Goal: Task Accomplishment & Management: Manage account settings

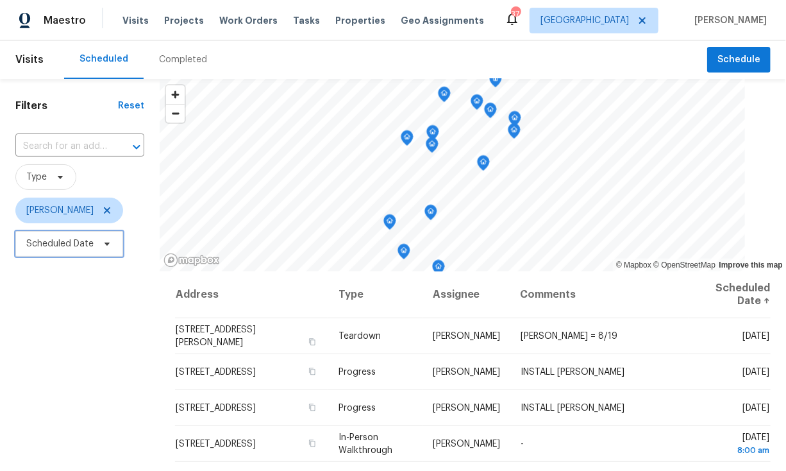
click at [63, 251] on span "Scheduled Date" at bounding box center [69, 244] width 108 height 26
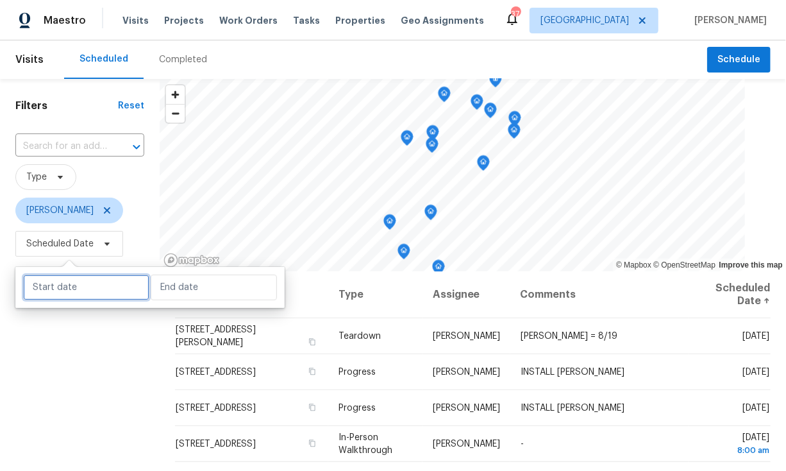
click at [62, 289] on input "text" at bounding box center [86, 287] width 126 height 26
select select "7"
select select "2025"
select select "8"
select select "2025"
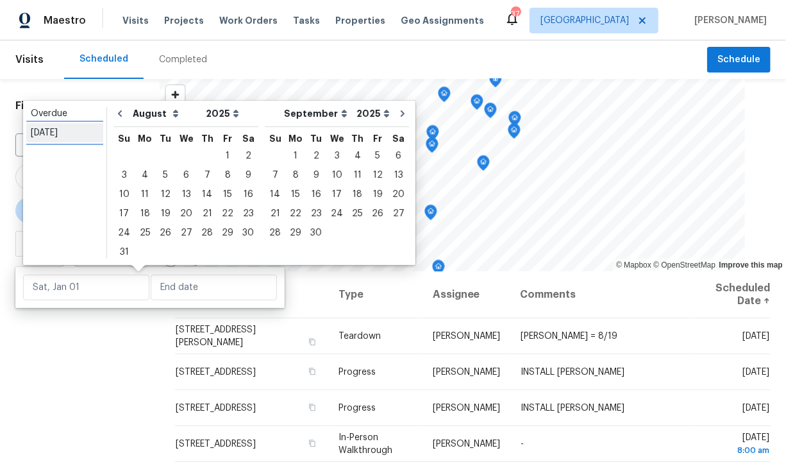
click at [57, 132] on div "Today" at bounding box center [65, 132] width 68 height 13
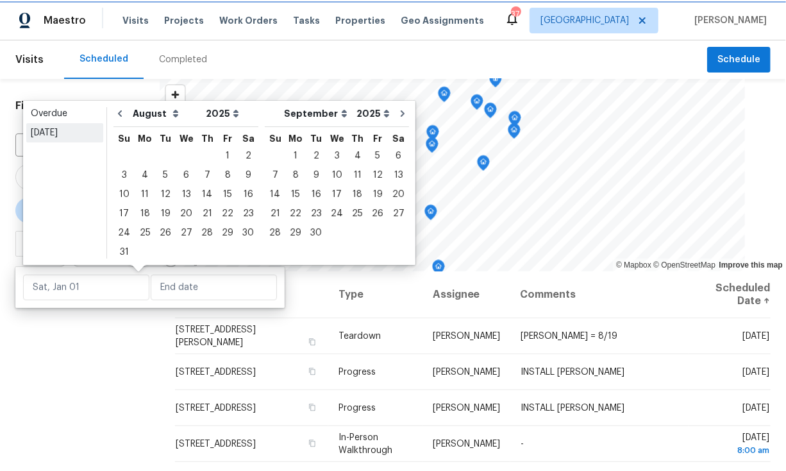
type input "Wed, Aug 13"
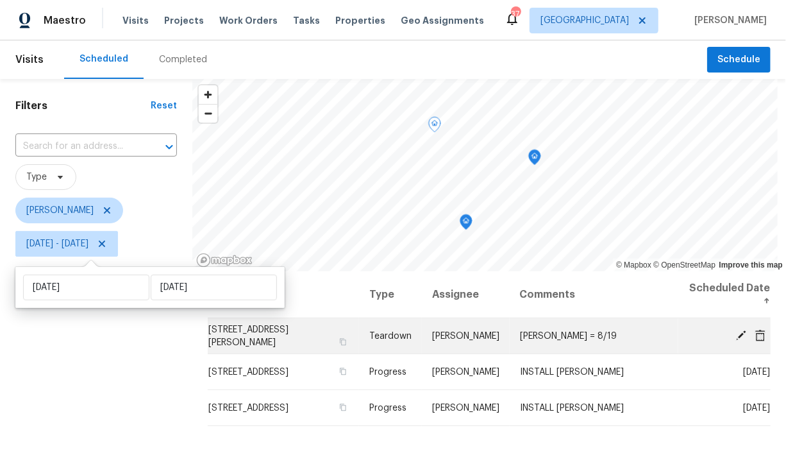
click at [735, 333] on icon at bounding box center [741, 335] width 12 height 12
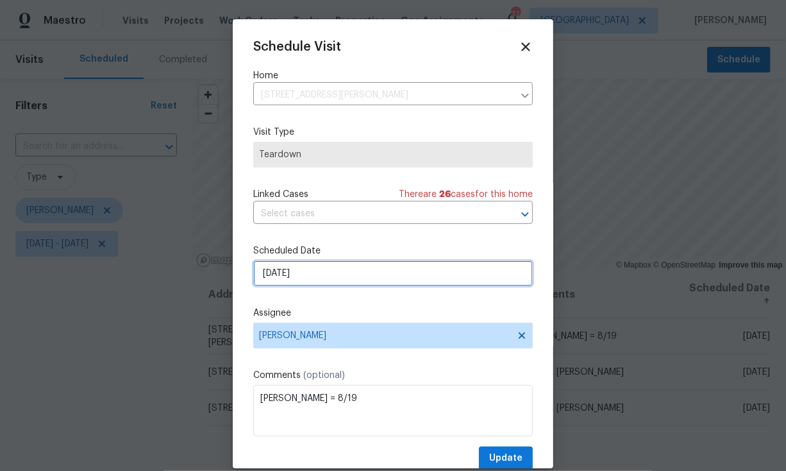
click at [328, 276] on input "8/13/2025" at bounding box center [393, 273] width 280 height 26
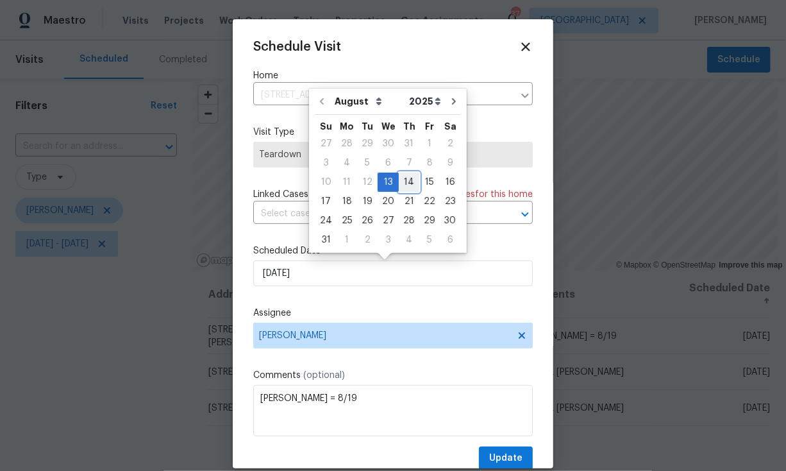
click at [406, 182] on div "14" at bounding box center [409, 182] width 21 height 18
type input "8/14/2025"
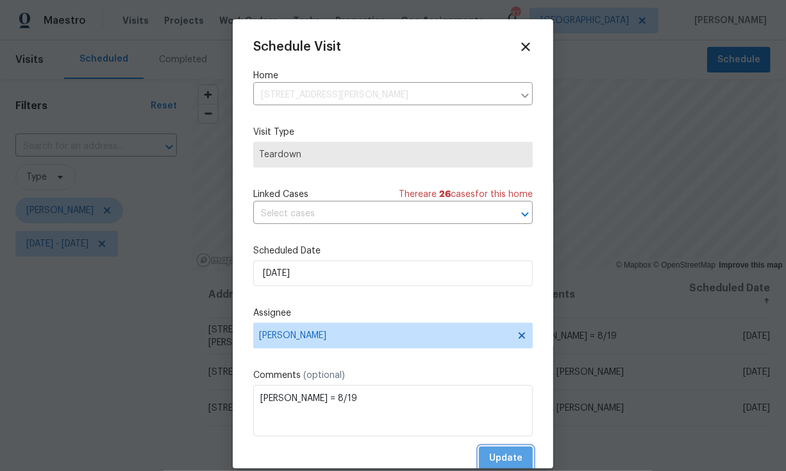
click at [489, 453] on span "Update" at bounding box center [505, 458] width 33 height 16
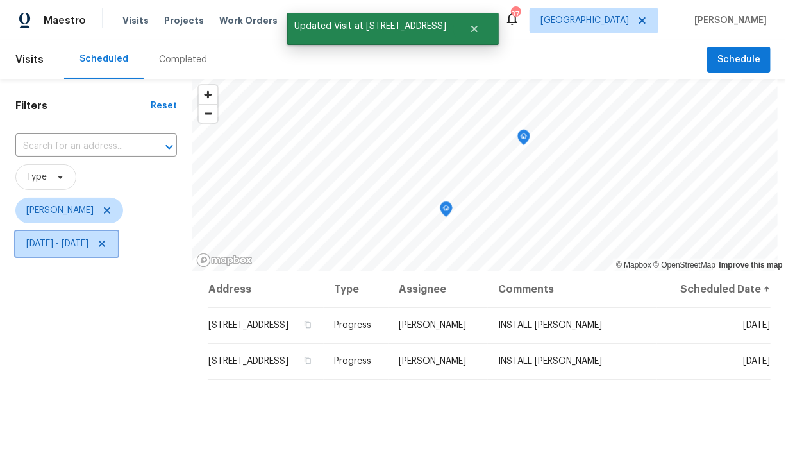
click at [44, 243] on span "Wed, Aug 13 - Wed, Aug 13" at bounding box center [57, 243] width 62 height 13
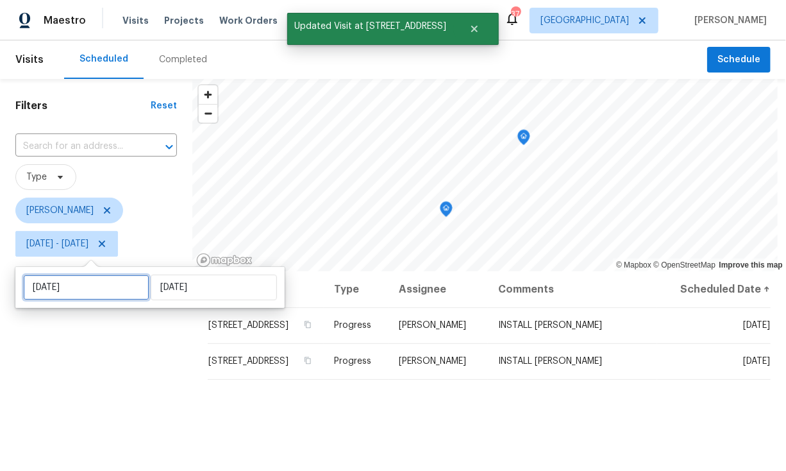
click at [78, 296] on input "Wed, Aug 13" at bounding box center [86, 287] width 126 height 26
select select "7"
select select "2025"
select select "8"
select select "2025"
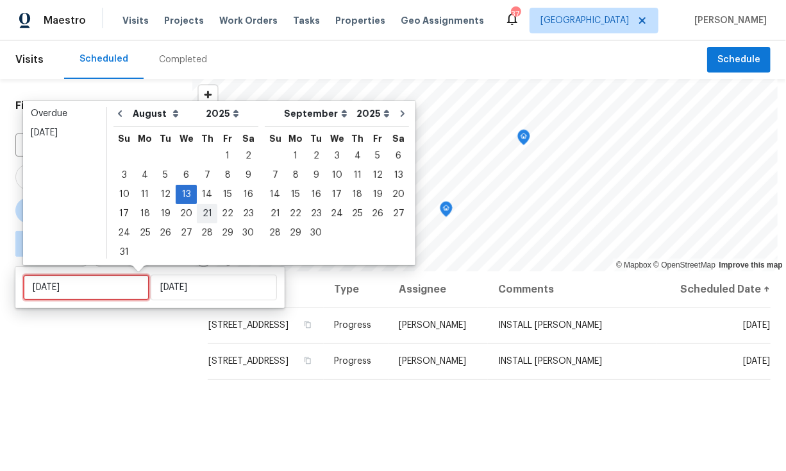
type input "Thu, Aug 28"
click at [204, 200] on div "14" at bounding box center [207, 194] width 21 height 18
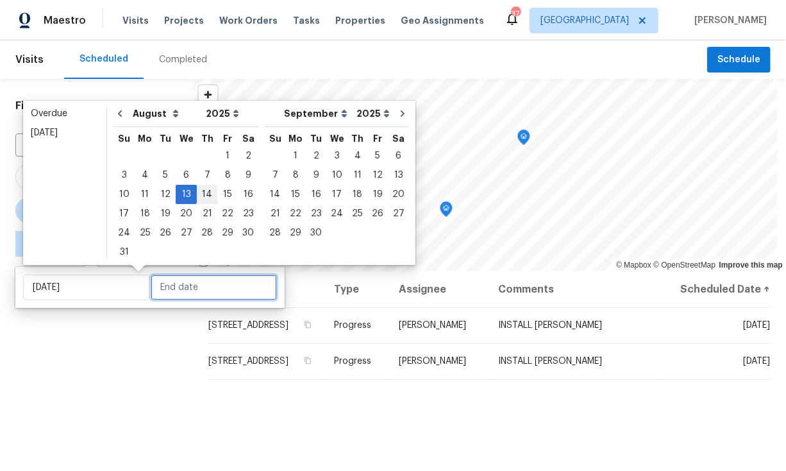
type input "Thu, Aug 14"
type input "Wed, Aug 13"
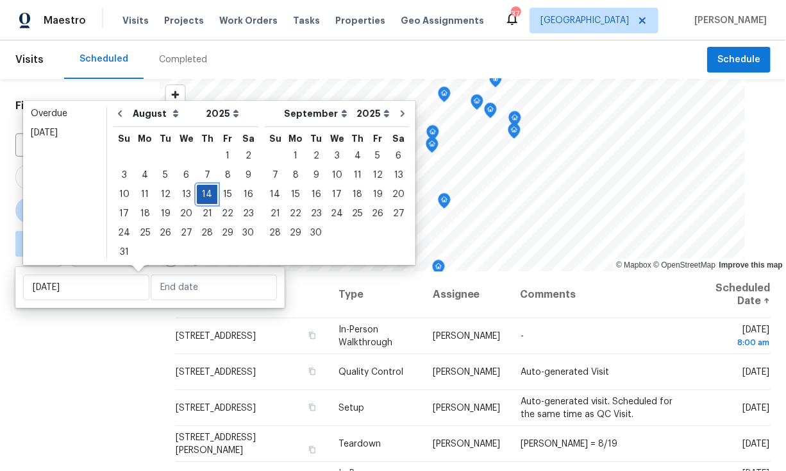
click at [202, 197] on div "14" at bounding box center [207, 194] width 21 height 18
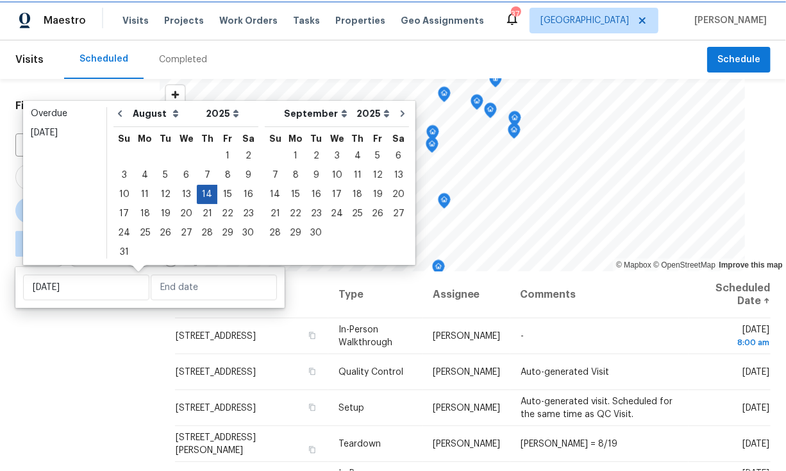
type input "Thu, Aug 14"
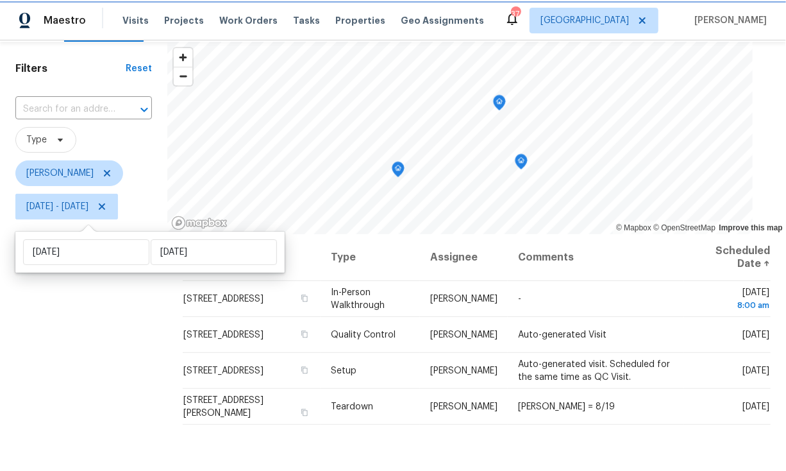
scroll to position [38, 0]
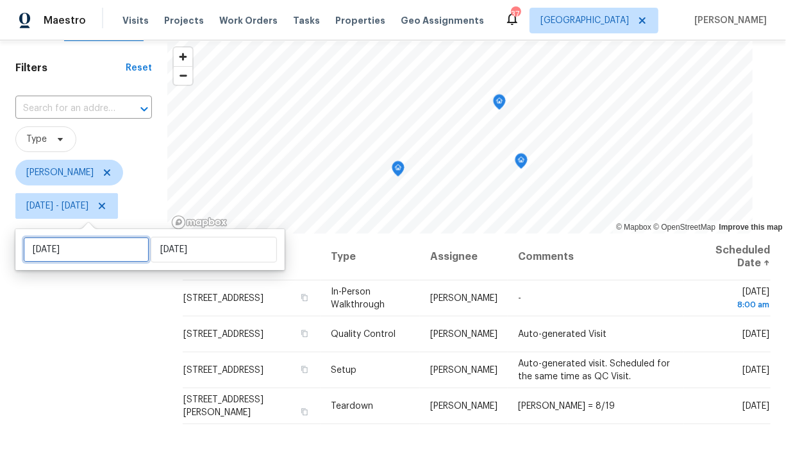
select select "7"
select select "2025"
select select "8"
select select "2025"
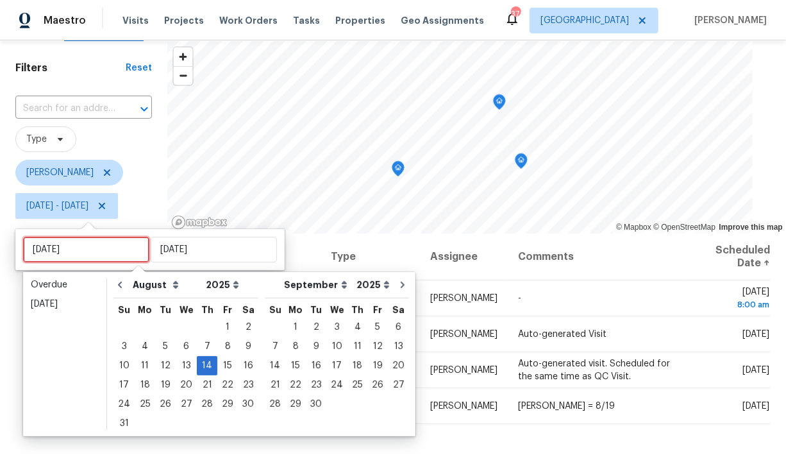
click at [94, 253] on input "Thu, Aug 14" at bounding box center [86, 250] width 126 height 26
type input "Thu, Aug 07"
click at [223, 364] on div "15" at bounding box center [227, 366] width 21 height 18
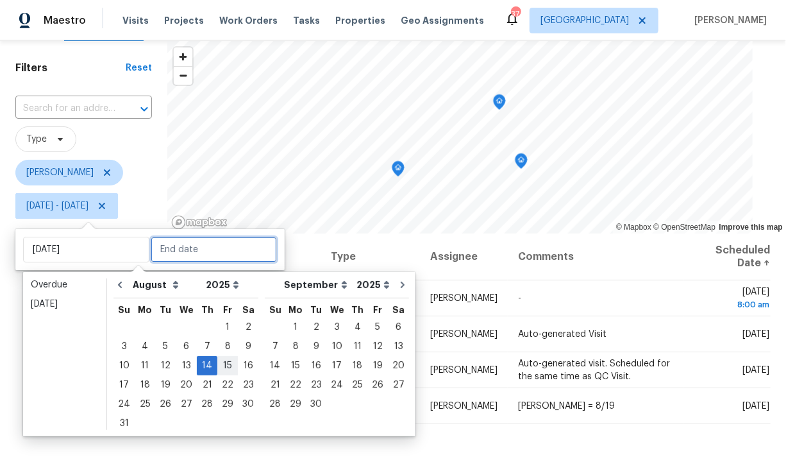
type input "Fri, Aug 15"
type input "Thu, Aug 14"
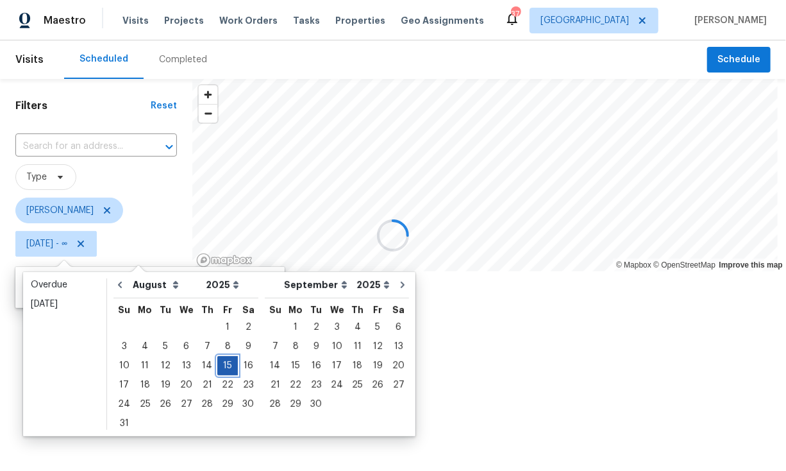
click at [223, 364] on div "15" at bounding box center [227, 366] width 21 height 18
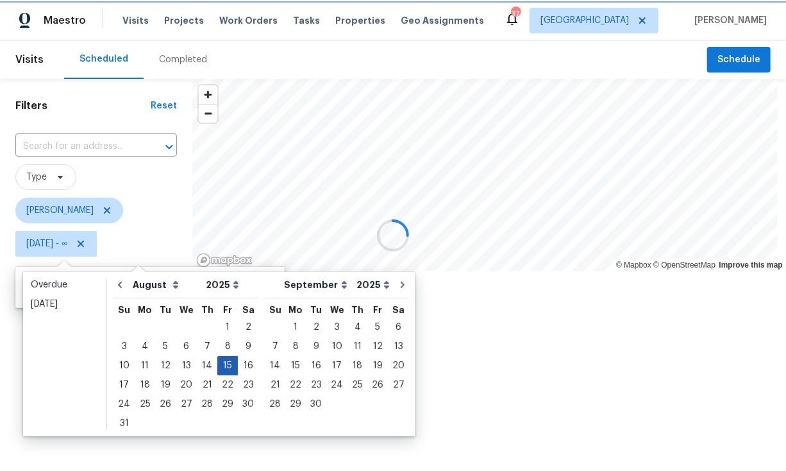
type input "Fri, Aug 15"
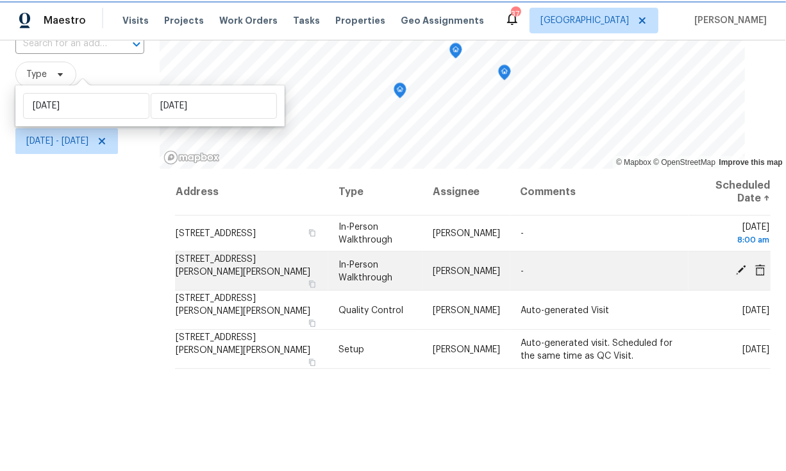
scroll to position [91, 0]
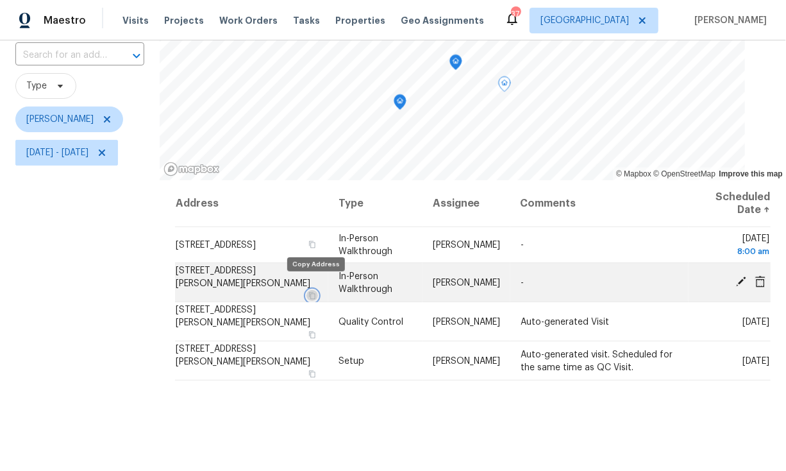
click at [314, 291] on icon "button" at bounding box center [312, 295] width 8 height 8
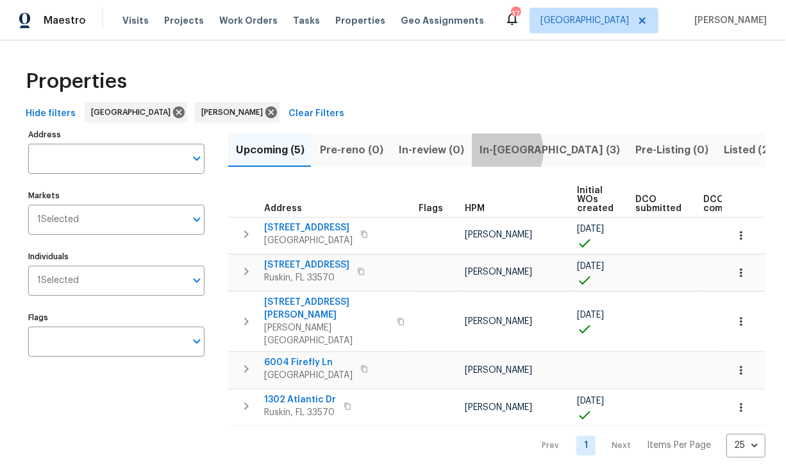
click at [485, 151] on span "In-reno (3)" at bounding box center [550, 150] width 140 height 18
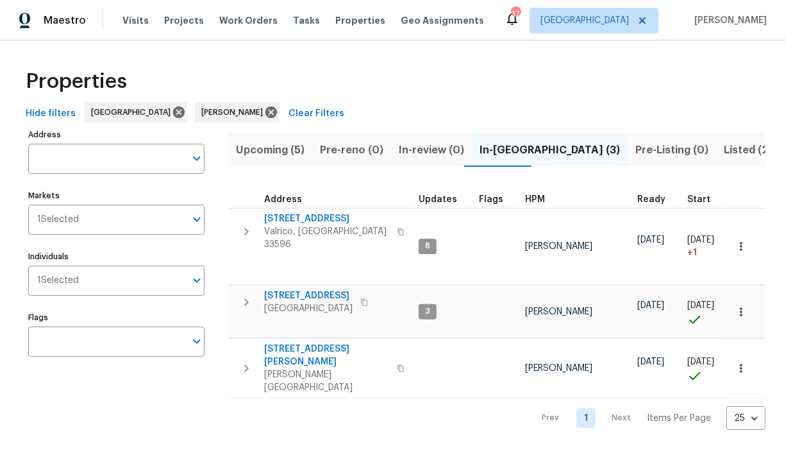
click at [44, 111] on span "Hide filters" at bounding box center [51, 114] width 50 height 16
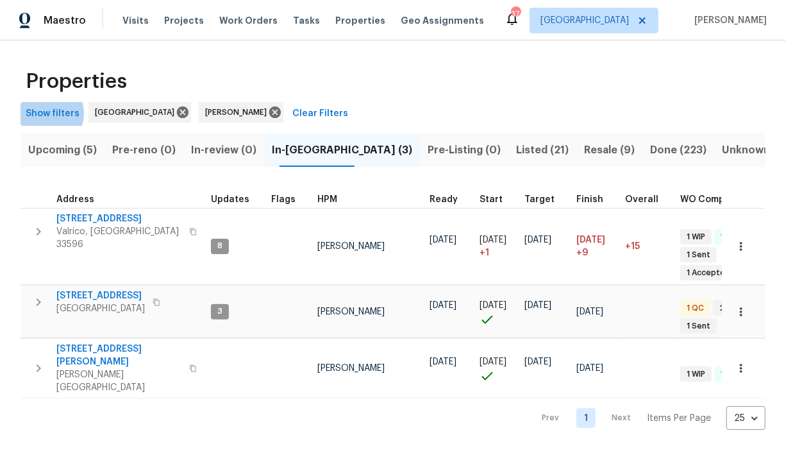
click at [44, 113] on span "Show filters" at bounding box center [53, 114] width 54 height 16
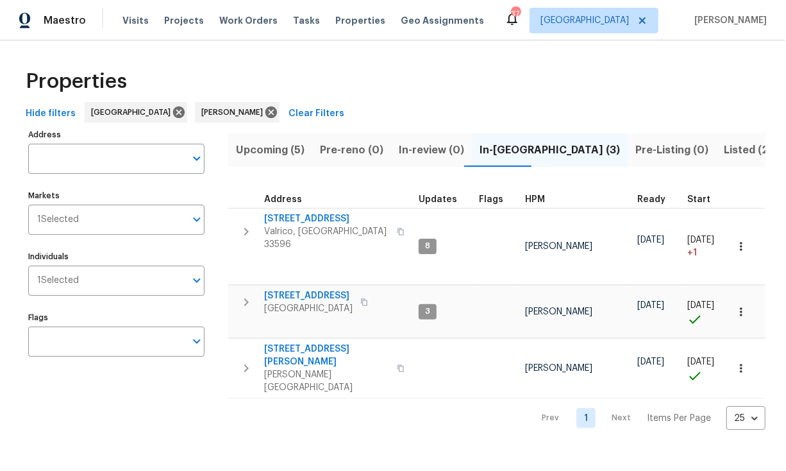
click at [44, 113] on span "Hide filters" at bounding box center [51, 114] width 50 height 16
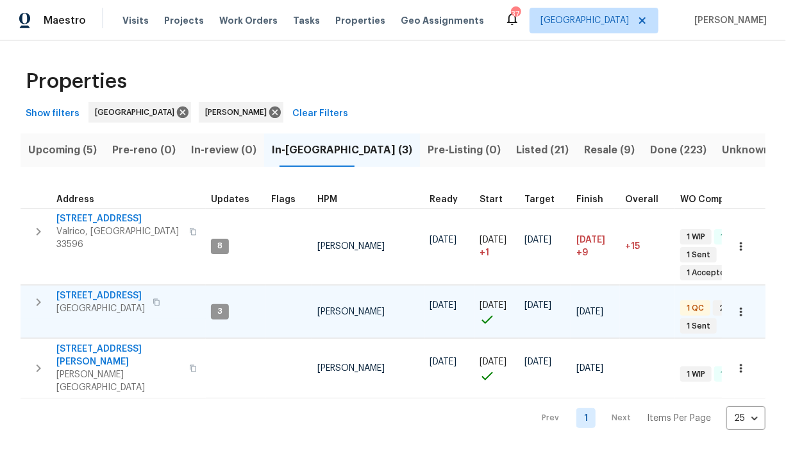
click at [172, 294] on tr "10905 Brucehaven Dr Riverview, FL 33578 3 Paul Springer 08/08/25 08/08/25 08/23…" at bounding box center [574, 311] width 1107 height 53
click at [127, 289] on span "[STREET_ADDRESS]" at bounding box center [100, 295] width 88 height 13
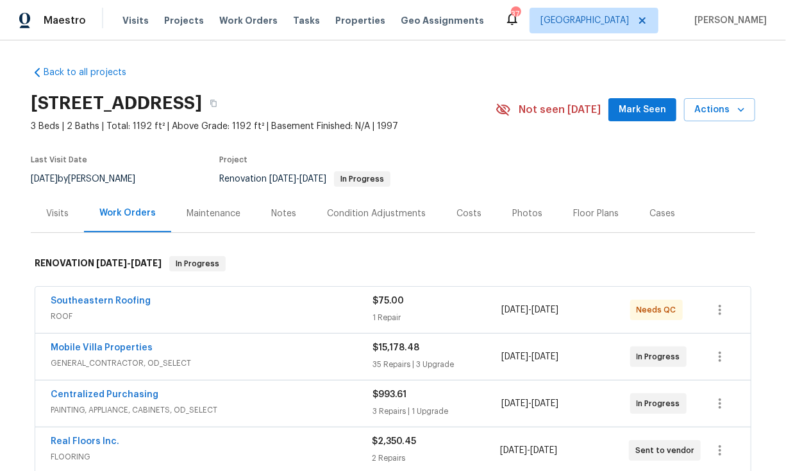
click at [245, 310] on span "ROOF" at bounding box center [212, 316] width 322 height 13
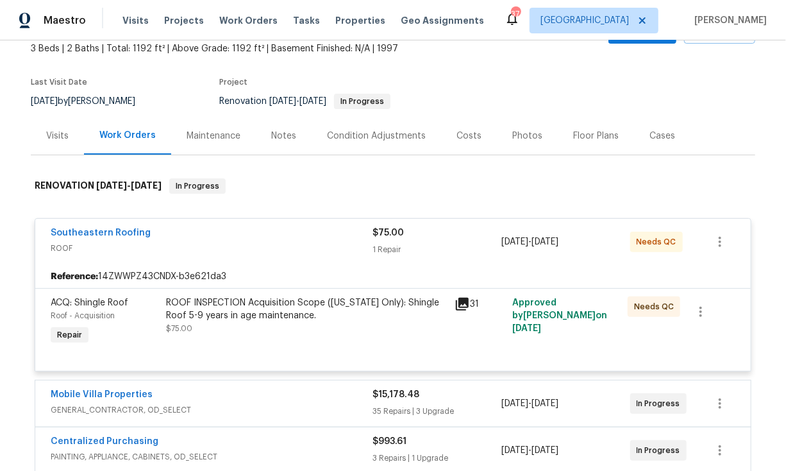
scroll to position [88, 0]
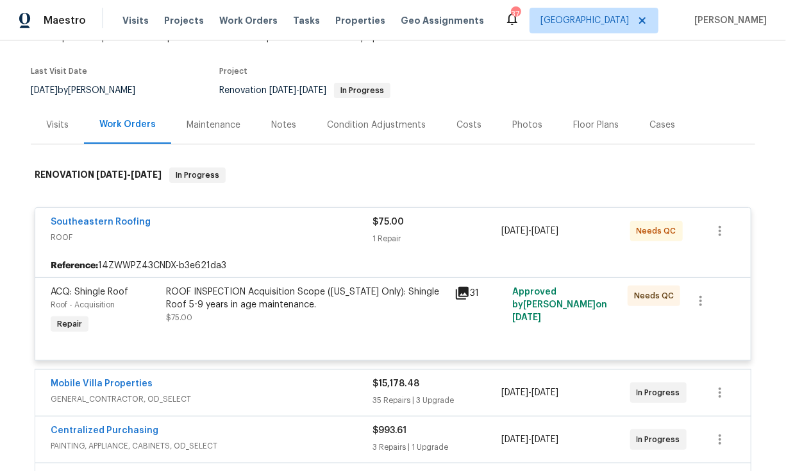
click at [294, 295] on div "ROOF INSPECTION Acquisition Scope (Florida Only): Shingle Roof 5-9 years in age…" at bounding box center [306, 298] width 281 height 26
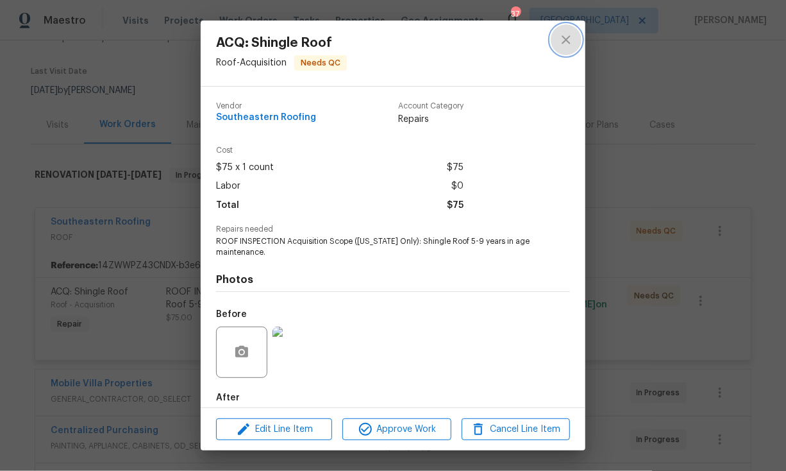
click at [564, 42] on icon "close" at bounding box center [566, 39] width 8 height 8
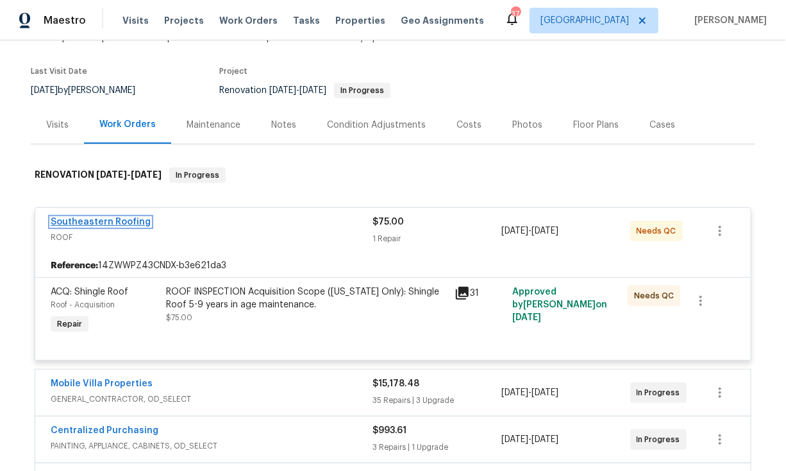
click at [115, 222] on link "Southeastern Roofing" at bounding box center [101, 221] width 100 height 9
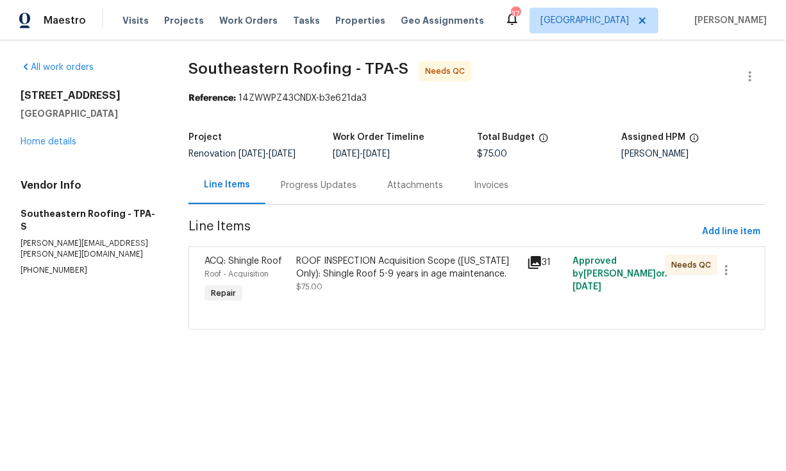
click at [296, 180] on div "Progress Updates" at bounding box center [319, 185] width 76 height 13
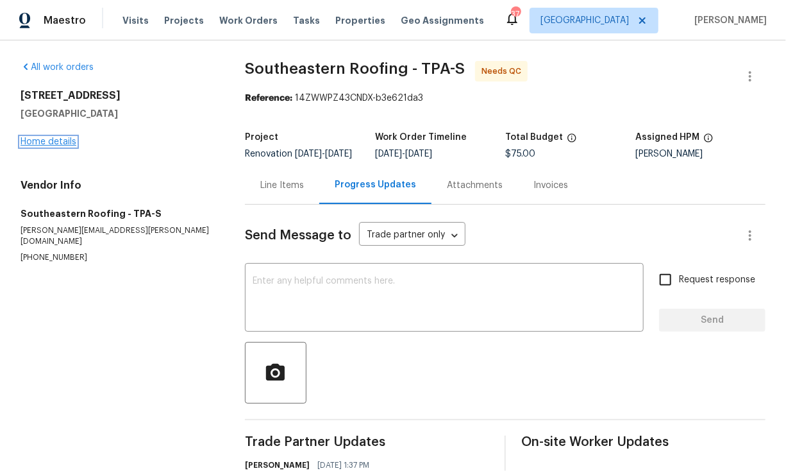
click at [49, 138] on link "Home details" at bounding box center [49, 141] width 56 height 9
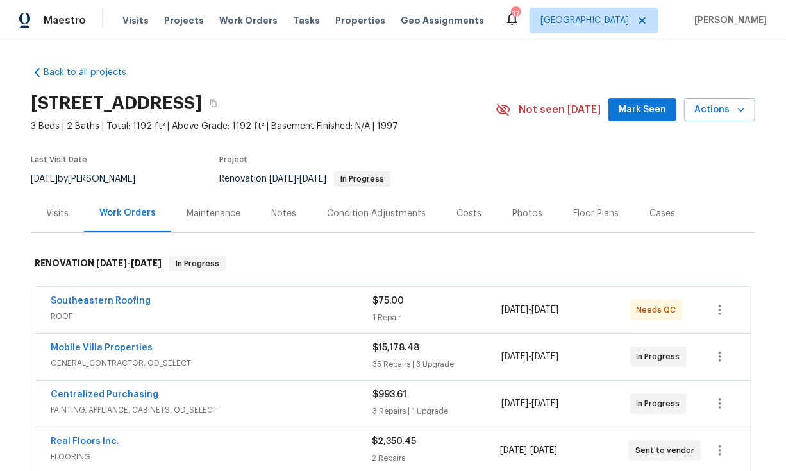
click at [282, 314] on span "ROOF" at bounding box center [212, 316] width 322 height 13
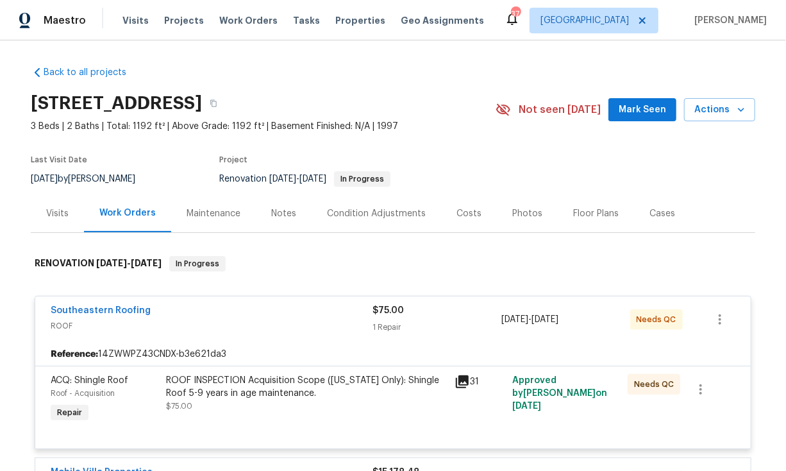
click at [240, 400] on div "ROOF INSPECTION Acquisition Scope (Florida Only): Shingle Roof 5-9 years in age…" at bounding box center [306, 393] width 281 height 38
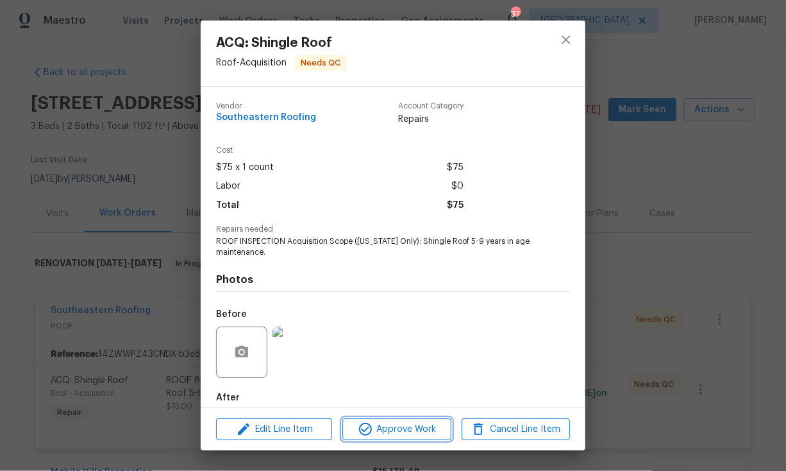
click at [389, 432] on span "Approve Work" at bounding box center [396, 429] width 101 height 16
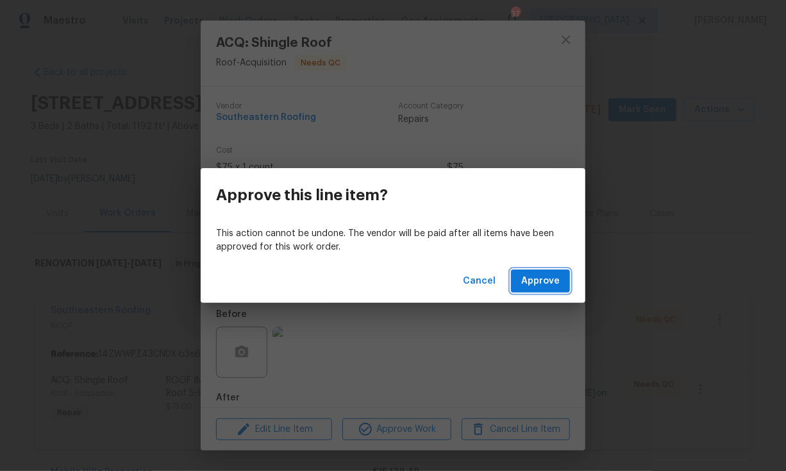
click at [543, 276] on span "Approve" at bounding box center [540, 281] width 38 height 16
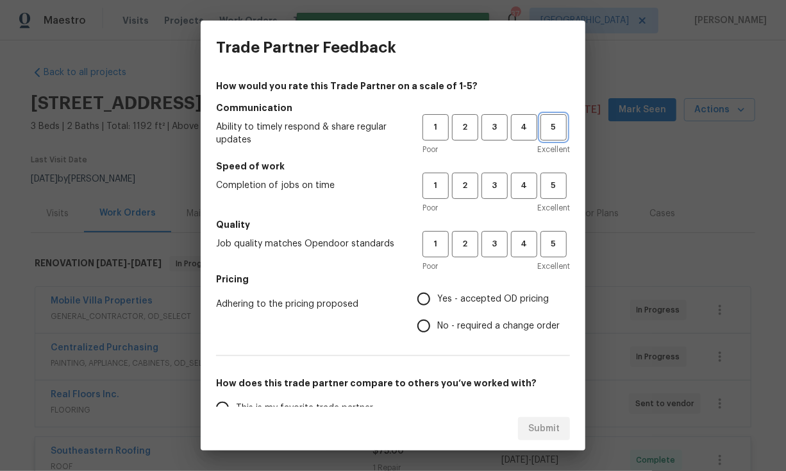
click at [545, 131] on span "5" at bounding box center [554, 127] width 24 height 15
click at [522, 184] on span "4" at bounding box center [524, 185] width 24 height 15
click at [546, 250] on span "5" at bounding box center [554, 244] width 24 height 15
click at [460, 293] on span "Yes - accepted OD pricing" at bounding box center [493, 298] width 112 height 13
click at [437, 293] on input "Yes - accepted OD pricing" at bounding box center [423, 298] width 27 height 27
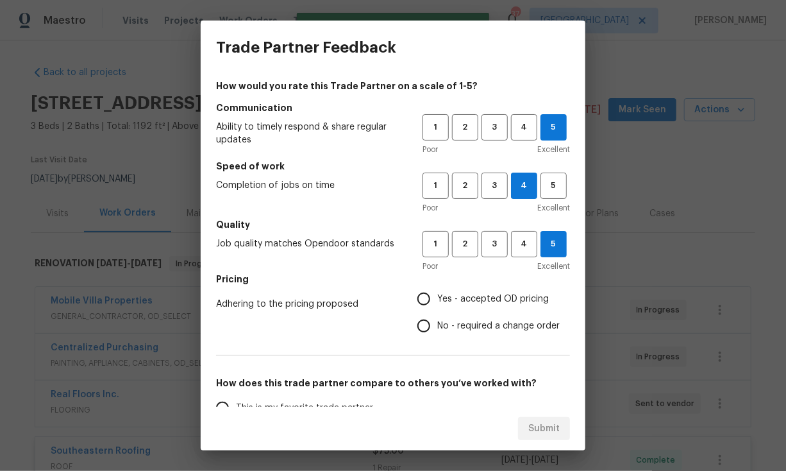
radio input "true"
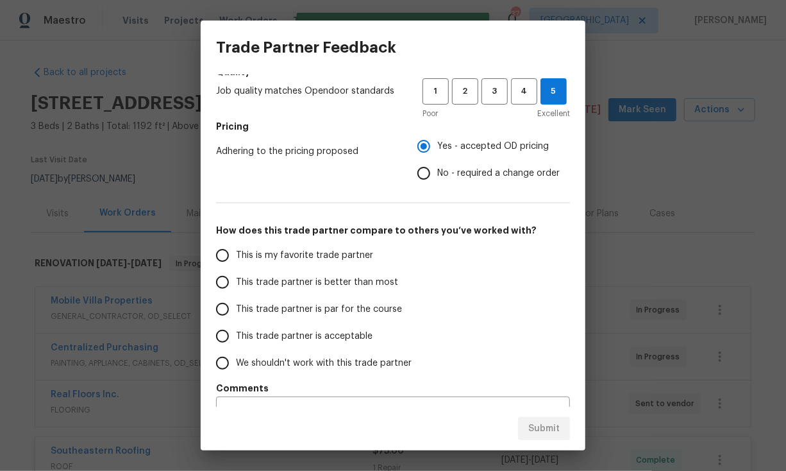
scroll to position [180, 0]
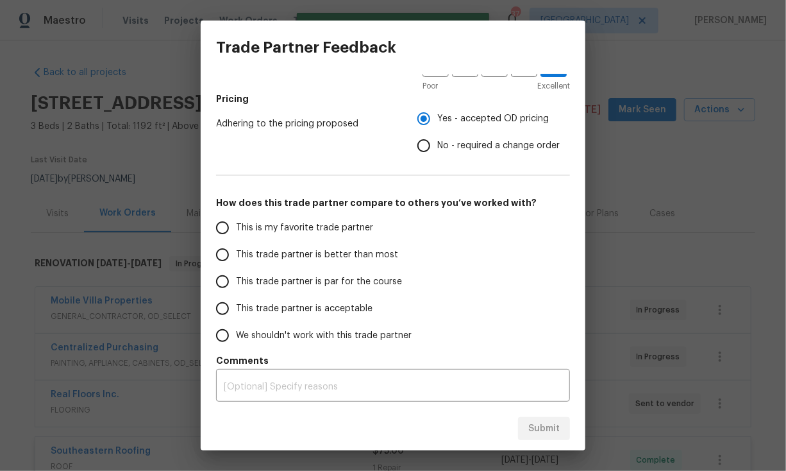
click at [285, 228] on span "This is my favorite trade partner" at bounding box center [304, 227] width 137 height 13
click at [236, 228] on input "This is my favorite trade partner" at bounding box center [222, 227] width 27 height 27
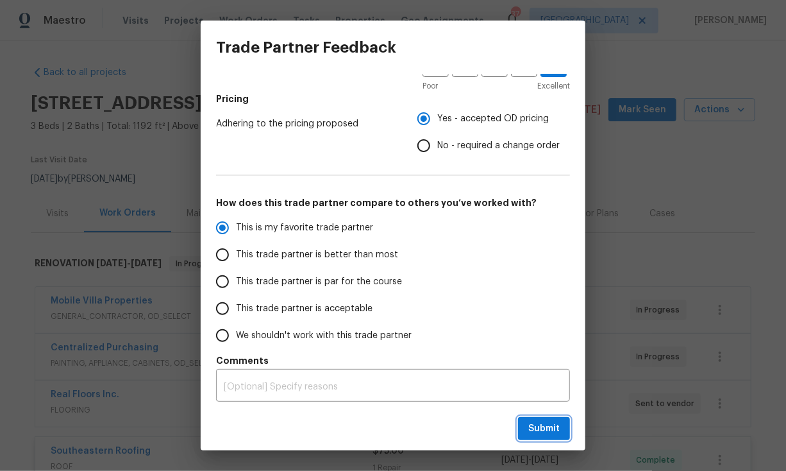
click at [538, 427] on span "Submit" at bounding box center [543, 429] width 31 height 16
radio input "true"
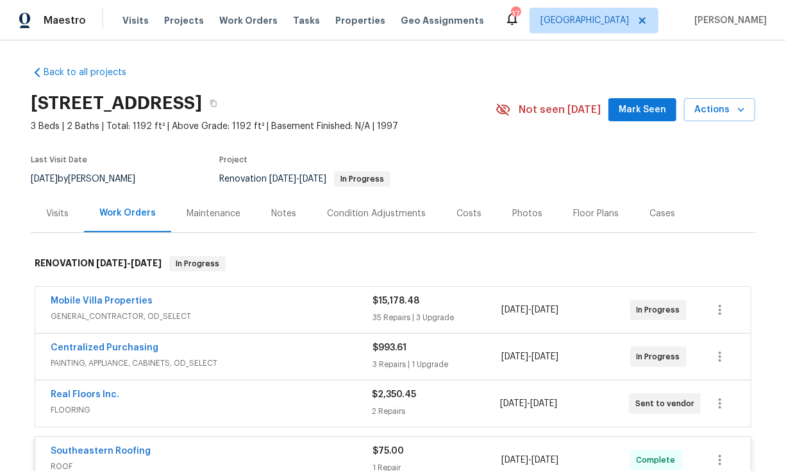
radio input "false"
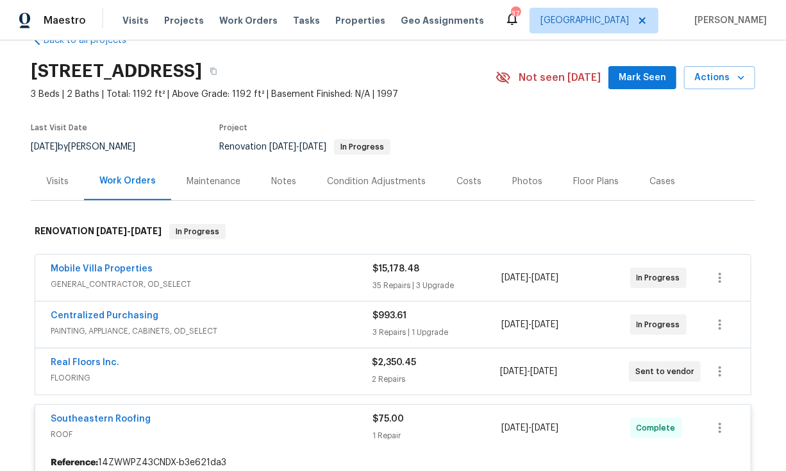
scroll to position [0, 0]
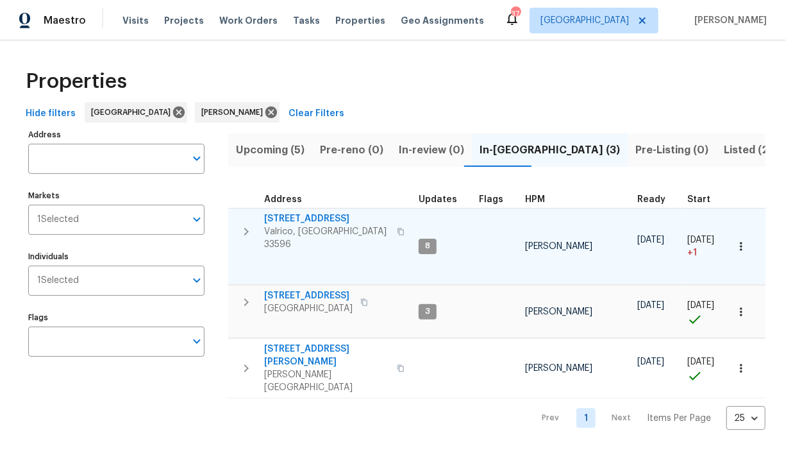
click at [324, 219] on span "2715 Golf Heights Cir" at bounding box center [326, 218] width 125 height 13
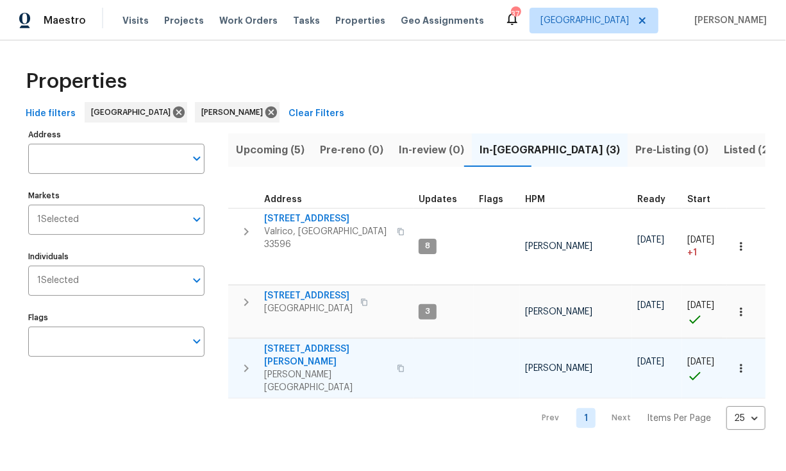
click at [325, 342] on span "513 Sandy Creek Dr" at bounding box center [326, 355] width 125 height 26
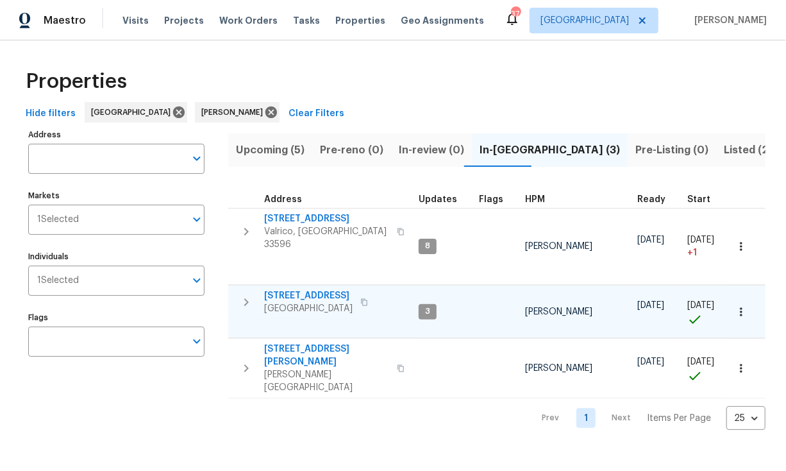
click at [316, 289] on span "10905 Brucehaven Dr" at bounding box center [308, 295] width 88 height 13
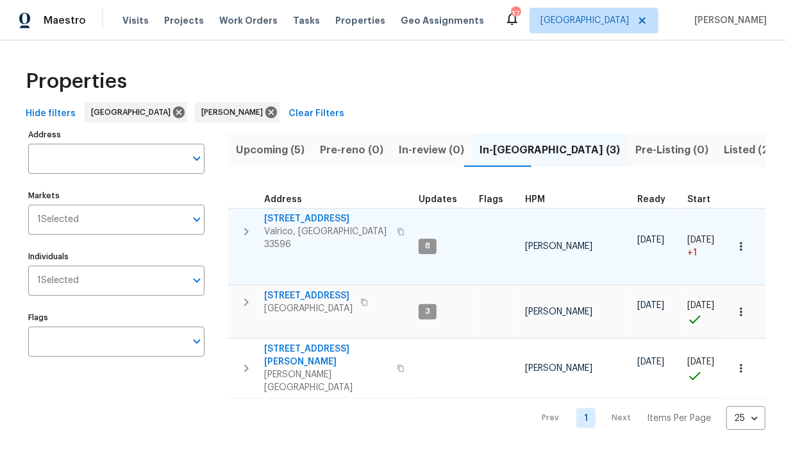
click at [307, 219] on span "2715 Golf Heights Cir" at bounding box center [326, 218] width 125 height 13
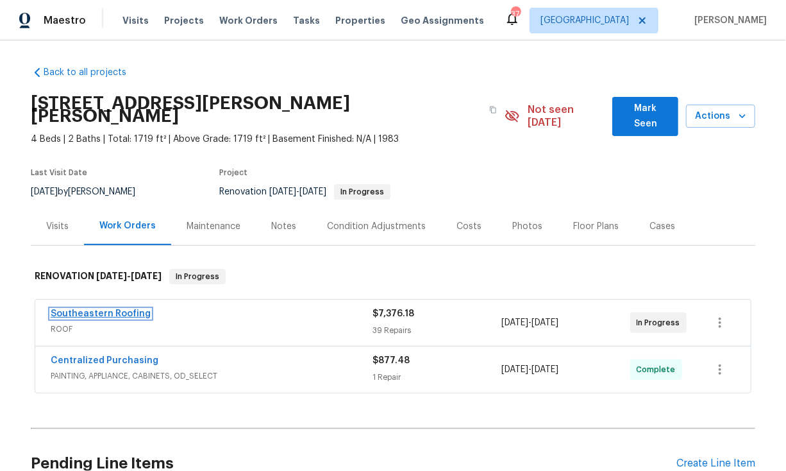
click at [123, 309] on link "Southeastern Roofing" at bounding box center [101, 313] width 100 height 9
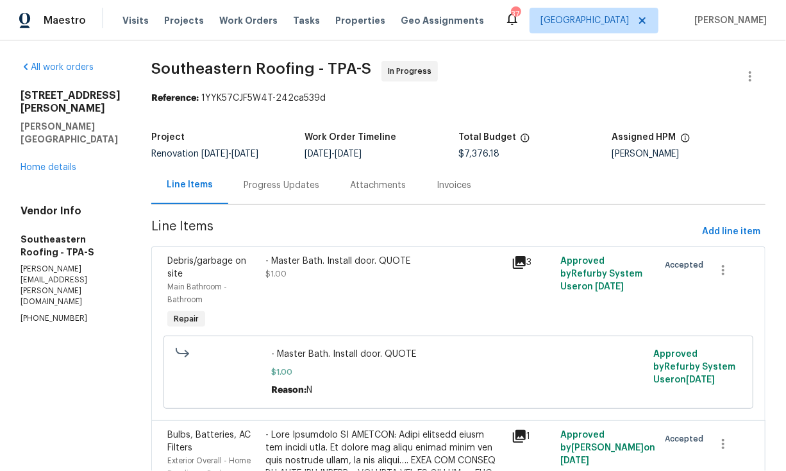
click at [256, 187] on div "Progress Updates" at bounding box center [282, 185] width 76 height 13
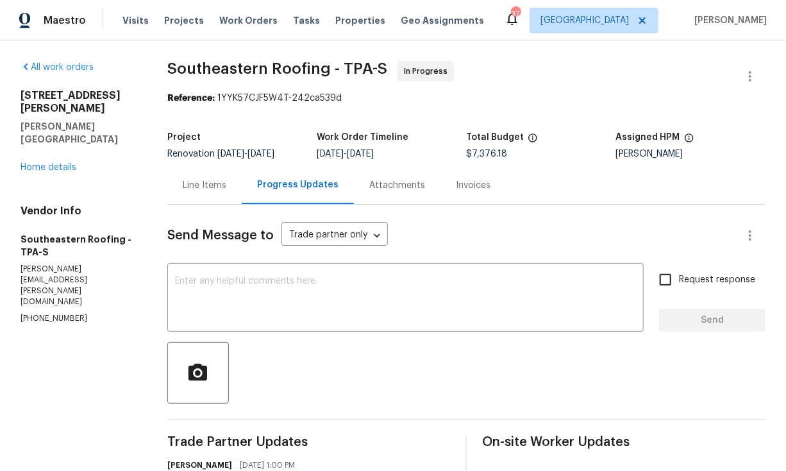
click at [215, 191] on div "Line Items" at bounding box center [205, 185] width 44 height 13
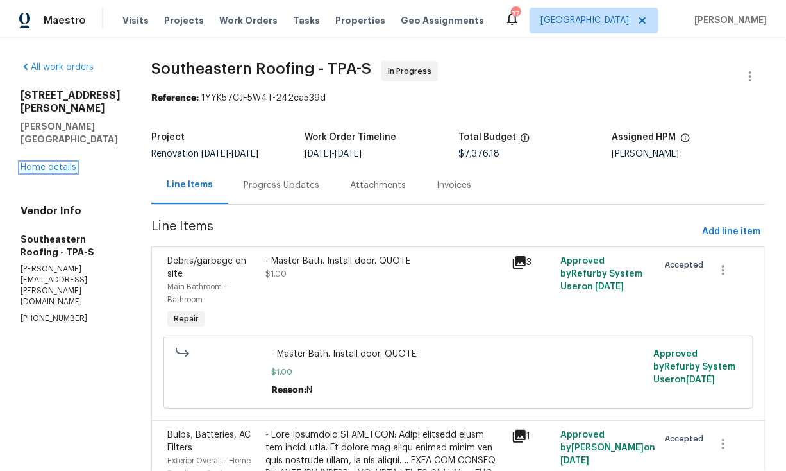
click at [56, 172] on link "Home details" at bounding box center [49, 167] width 56 height 9
